Goal: Obtain resource: Download file/media

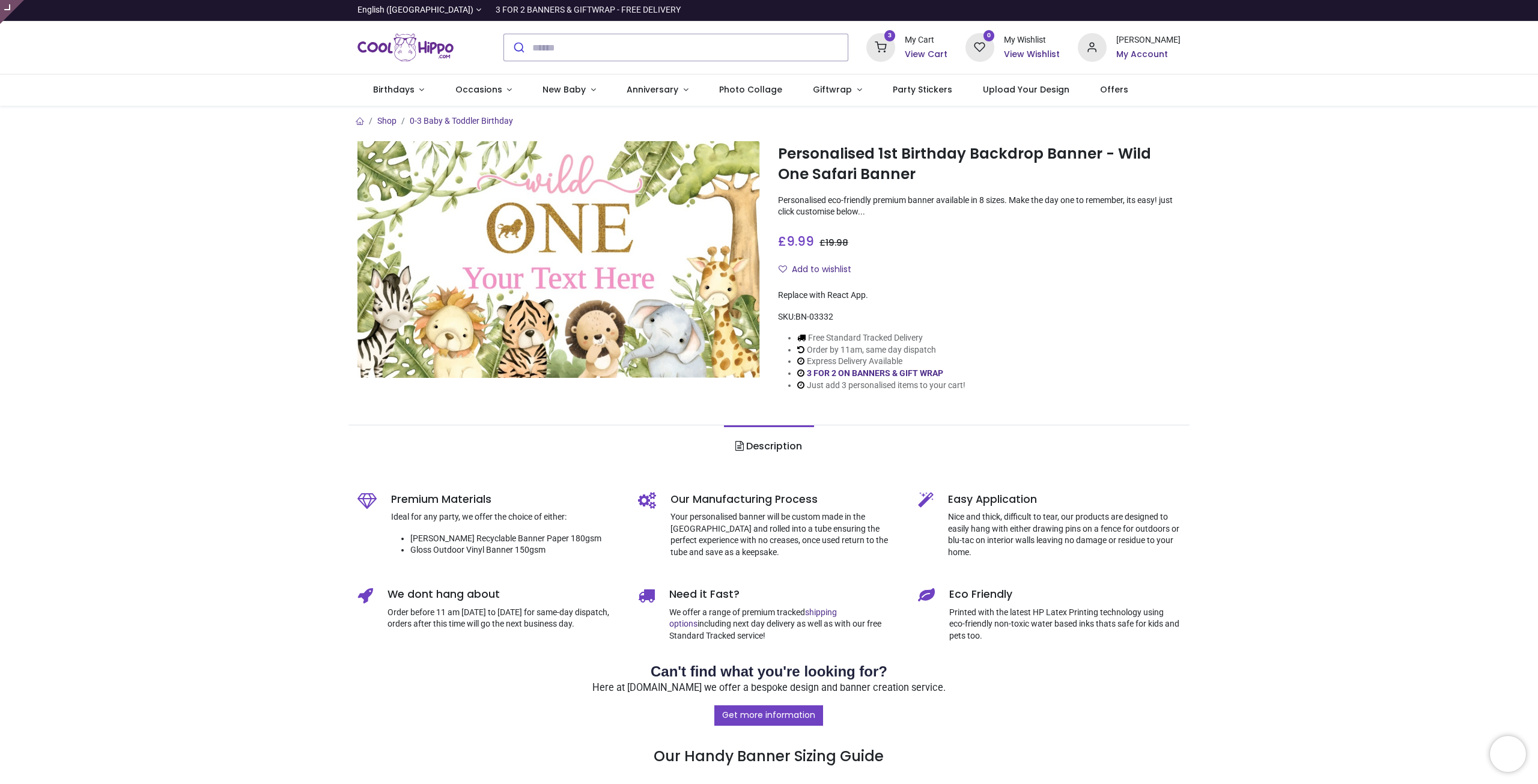
type input "**********"
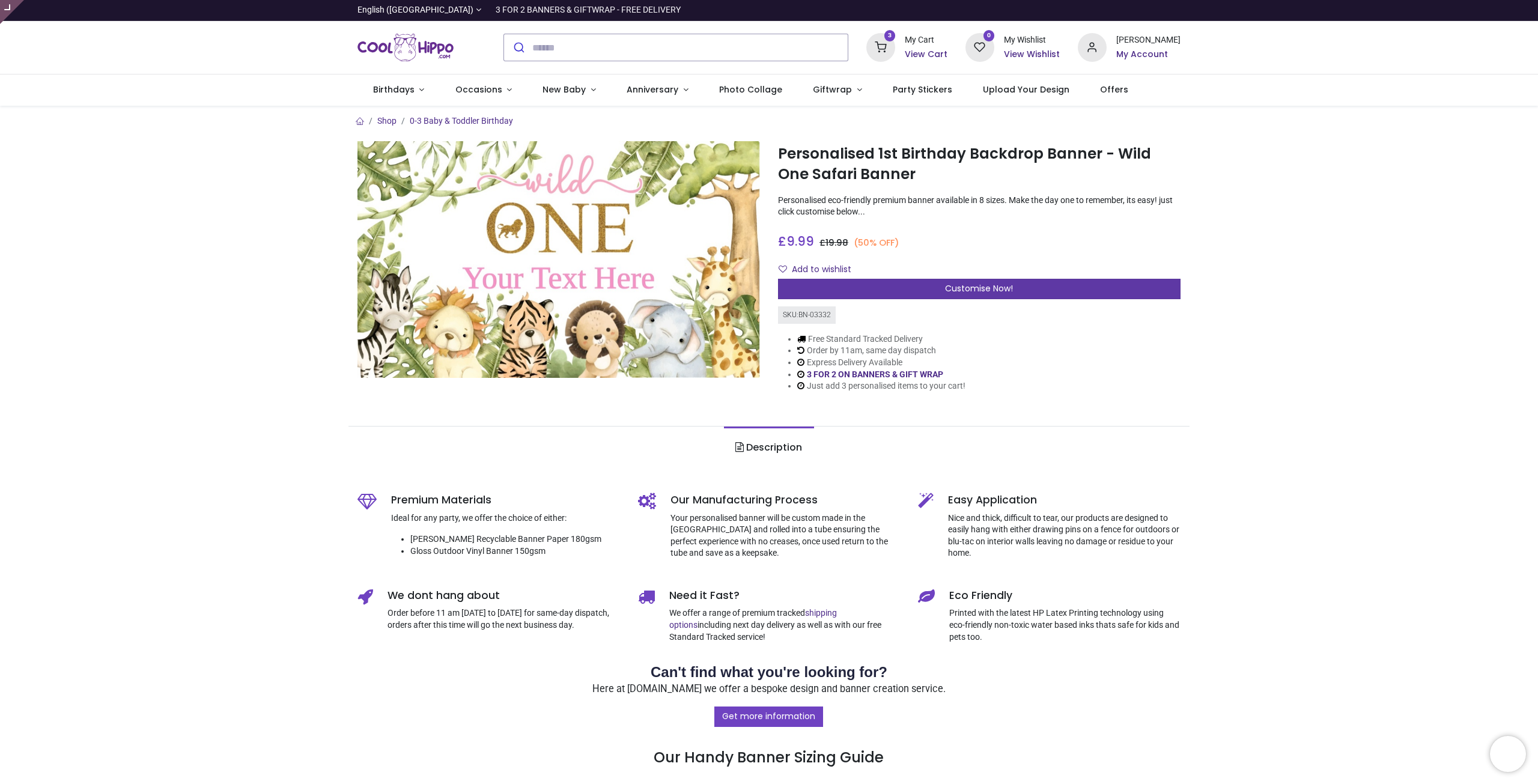
click at [913, 291] on div "Customise Now!" at bounding box center [979, 289] width 403 height 21
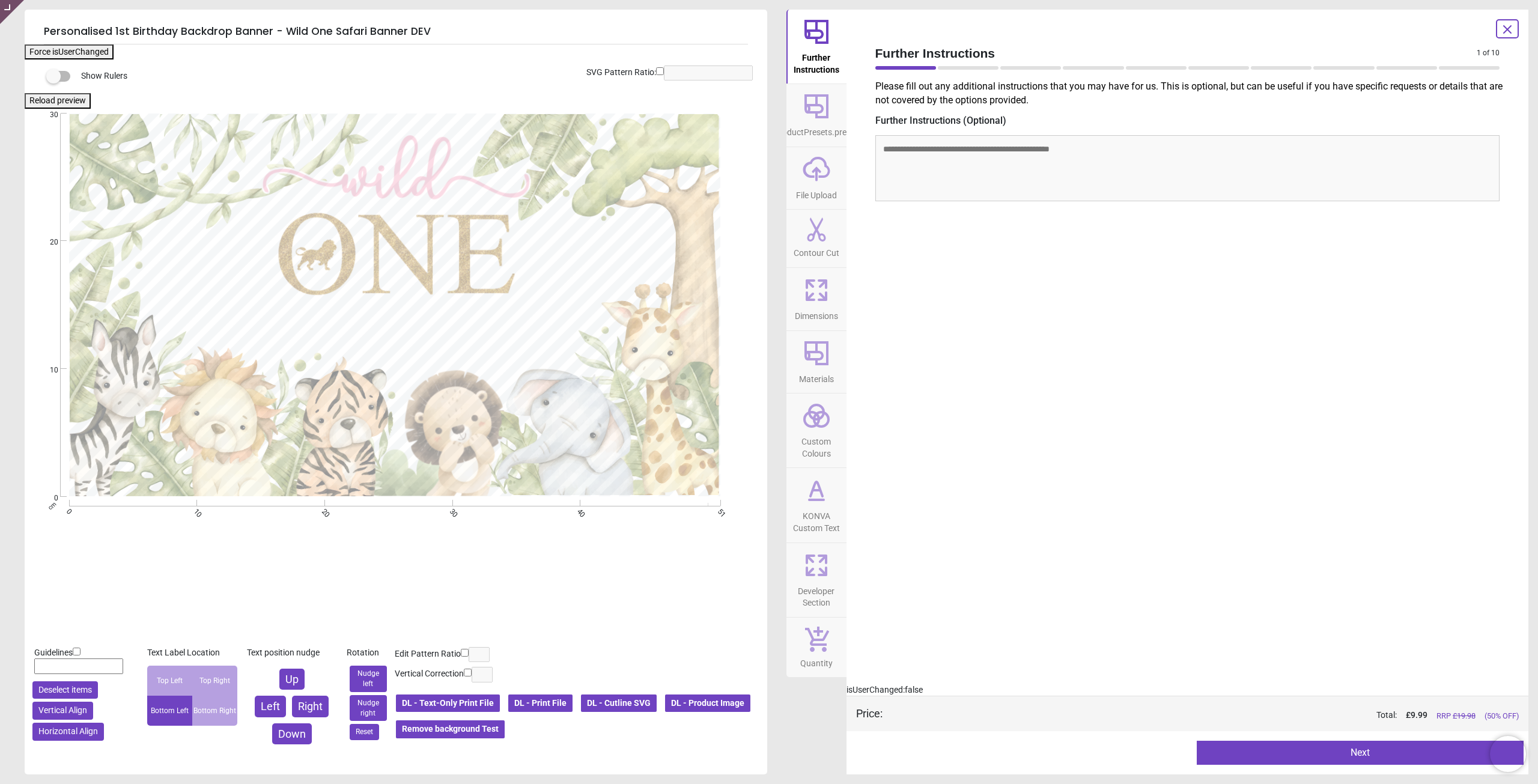
click at [664, 714] on button "DL - Product Image" at bounding box center [708, 703] width 88 height 21
